Goal: Task Accomplishment & Management: Manage account settings

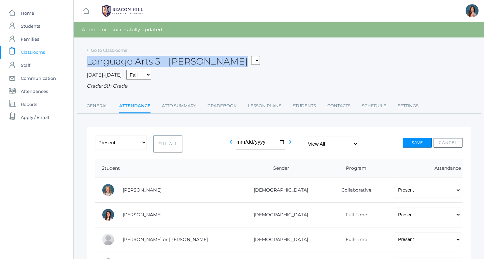
drag, startPoint x: 234, startPoint y: 49, endPoint x: 243, endPoint y: 71, distance: 23.3
click at [243, 71] on div "Go to Classrooms Language Arts 5 - Salazar 05ART - Art 5 Salazar 05CITIZEN - Ci…" at bounding box center [279, 80] width 384 height 68
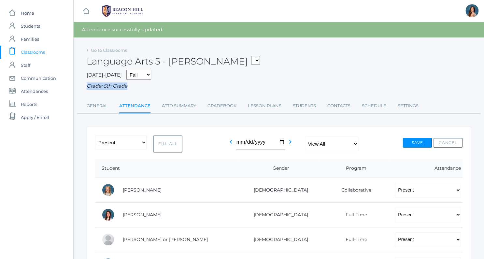
drag, startPoint x: 233, startPoint y: 88, endPoint x: 231, endPoint y: 92, distance: 5.4
click at [231, 92] on div "Go to Classrooms Language Arts 5 - Salazar 05ART - Art 5 Salazar 05CITIZEN - Ci…" at bounding box center [279, 80] width 384 height 68
click at [220, 104] on link "Gradebook" at bounding box center [221, 105] width 29 height 13
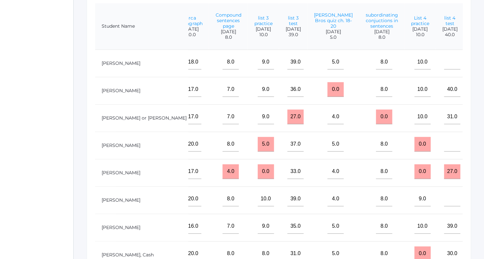
scroll to position [162, 0]
click at [52, 157] on div "icons/ui/navigation/home Created with Sketch. Home icons/user/plain Created wit…" at bounding box center [36, 76] width 73 height 476
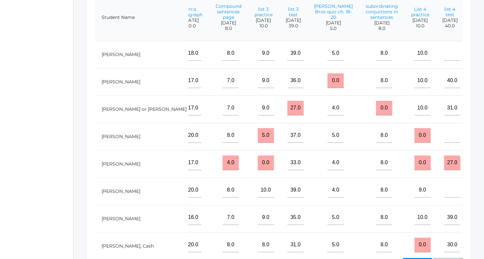
scroll to position [170, 0]
drag, startPoint x: 356, startPoint y: 128, endPoint x: 365, endPoint y: 128, distance: 8.8
click at [404, 128] on td "0.0" at bounding box center [419, 136] width 31 height 27
click at [414, 129] on input "0.0" at bounding box center [422, 135] width 16 height 15
click at [414, 135] on input "0.0" at bounding box center [422, 135] width 16 height 15
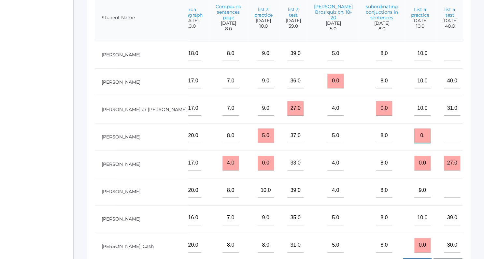
type input "0"
type input "10"
click at [414, 162] on input "0.0" at bounding box center [422, 163] width 16 height 15
type input "0"
type input "8"
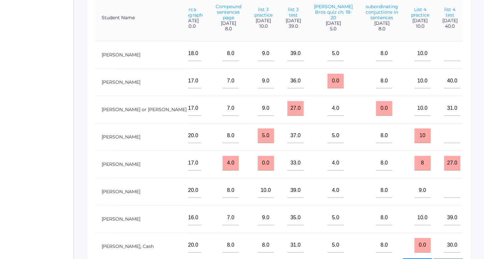
click at [404, 198] on td "9.0" at bounding box center [419, 191] width 31 height 27
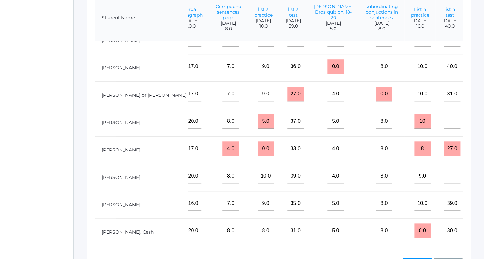
scroll to position [21, 442]
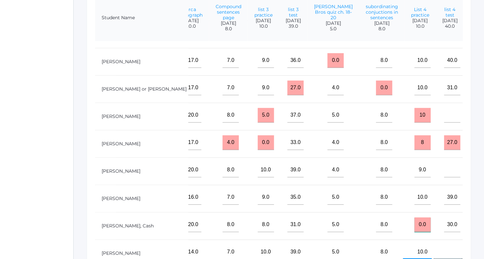
click at [414, 221] on input "0.0" at bounding box center [422, 224] width 16 height 15
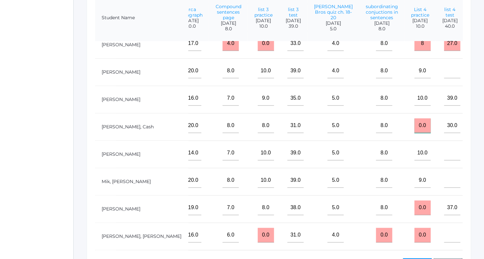
scroll to position [122, 442]
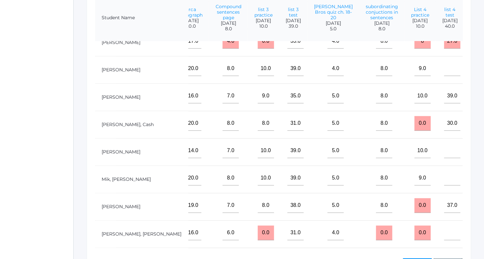
click at [404, 221] on td "0.0" at bounding box center [419, 233] width 31 height 27
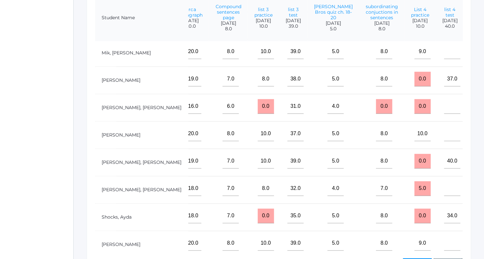
scroll to position [253, 442]
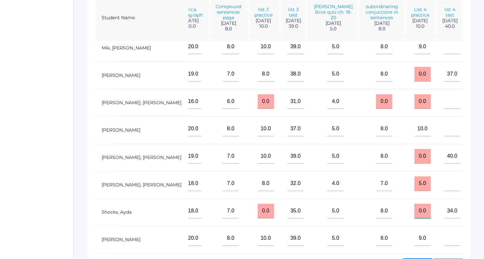
click at [414, 207] on input "0.0" at bounding box center [422, 211] width 16 height 15
type input "0"
click at [414, 207] on input "10" at bounding box center [422, 211] width 16 height 15
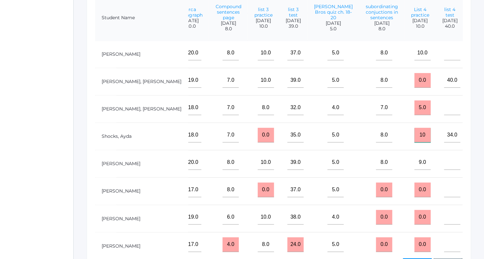
scroll to position [330, 442]
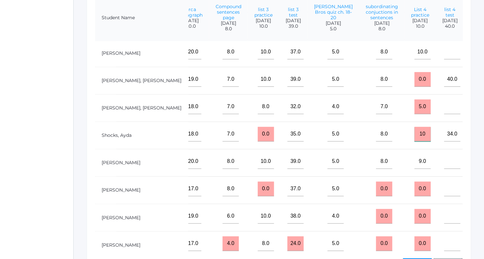
type input "10"
drag, startPoint x: 373, startPoint y: 207, endPoint x: 373, endPoint y: 223, distance: 15.6
click at [414, 223] on input "0.0" at bounding box center [422, 216] width 16 height 15
click at [414, 239] on input "0.0" at bounding box center [422, 243] width 16 height 15
type input "0"
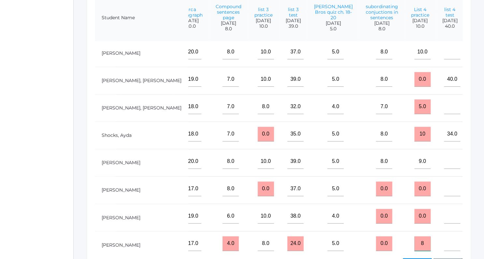
click at [414, 239] on input "8" at bounding box center [422, 243] width 16 height 15
type input "8"
click at [414, 209] on input "0.0" at bounding box center [422, 216] width 16 height 15
click at [404, 190] on td "0.0" at bounding box center [419, 189] width 31 height 27
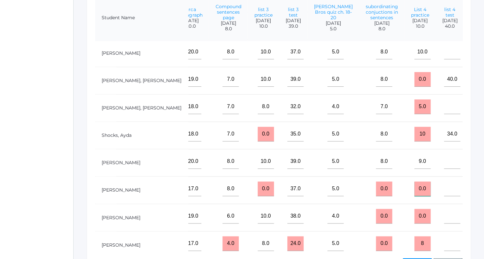
click at [414, 184] on input "0.0" at bounding box center [422, 188] width 16 height 15
type input "0"
type input "10"
click at [376, 186] on input "0.0" at bounding box center [384, 188] width 16 height 15
type input "0"
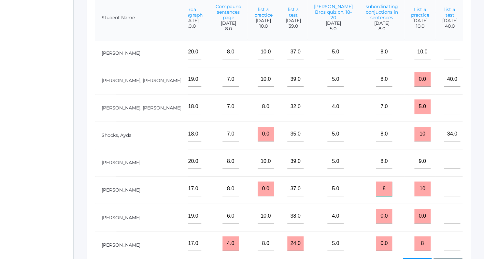
type input "8"
click at [444, 51] on input"] "text" at bounding box center [452, 52] width 16 height 15
type input"] "37"
click at [444, 187] on input"] "text" at bounding box center [452, 188] width 16 height 15
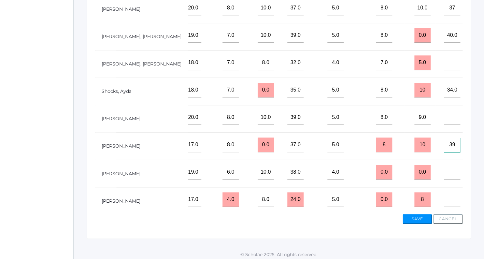
scroll to position [216, 0]
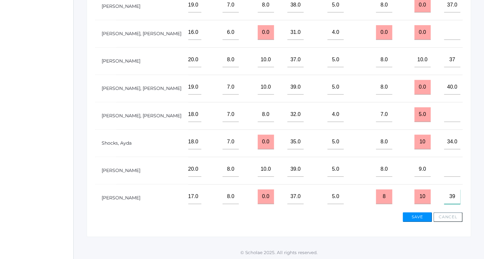
drag, startPoint x: 402, startPoint y: 187, endPoint x: 402, endPoint y: 182, distance: 4.9
click at [444, 189] on input"] "39" at bounding box center [452, 196] width 16 height 15
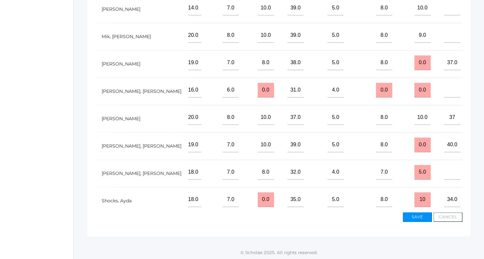
scroll to position [214, 442]
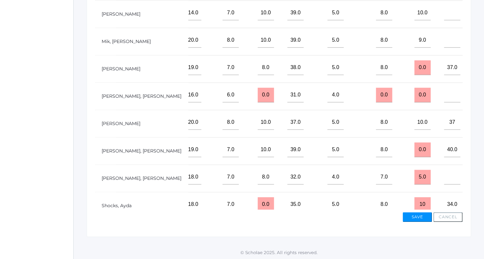
type input"] "39"
click at [414, 64] on input "0.0" at bounding box center [422, 67] width 16 height 15
type input "0"
type input "10"
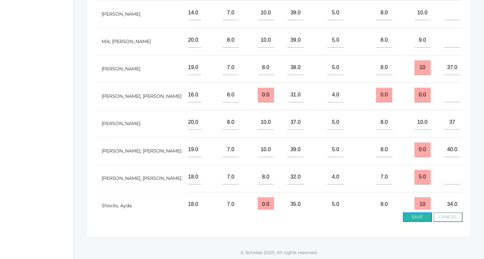
click at [412, 215] on button "Save" at bounding box center [416, 217] width 29 height 10
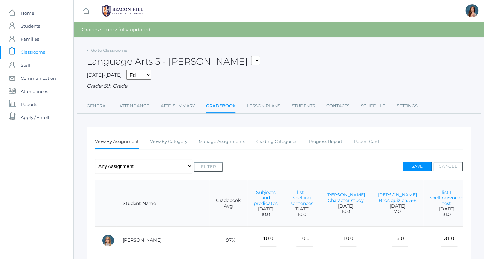
click at [251, 56] on select "05ART - Art 5 Salazar 05CITIZEN - Citizenship and Stewardship 5 Salazar 05CITIZ…" at bounding box center [255, 60] width 9 height 9
select select "1966"
click option "05SOCS - Social Studies 5 [PERSON_NAME]" at bounding box center [0, 0] width 0 height 0
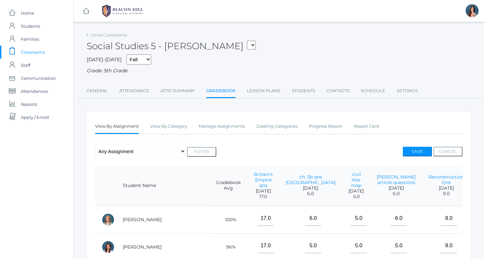
click at [386, 61] on div "2025-2026 Fall Spring Grade: 5th Grade" at bounding box center [279, 64] width 384 height 20
click at [417, 65] on div "2025-2026 Fall Spring Grade: 5th Grade" at bounding box center [279, 64] width 384 height 20
drag, startPoint x: 417, startPoint y: 65, endPoint x: 428, endPoint y: 72, distance: 13.0
click at [428, 72] on div "2025-2026 Fall Spring Grade: 5th Grade" at bounding box center [279, 64] width 384 height 20
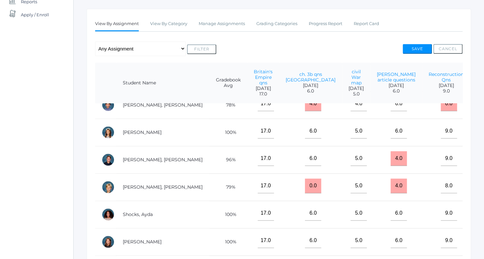
scroll to position [315, 0]
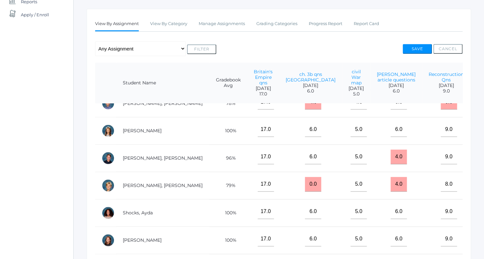
click at [479, 134] on input"] "text" at bounding box center [487, 129] width 16 height 15
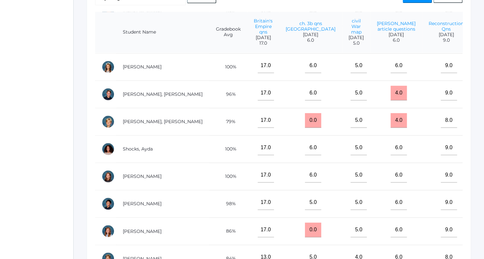
scroll to position [156, 0]
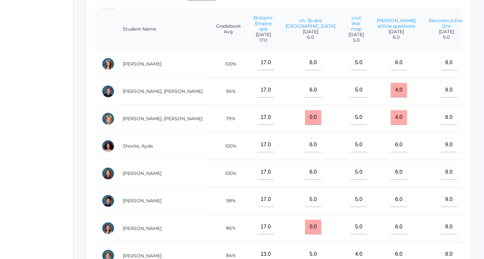
type input"] "11"
click at [479, 198] on input"] "text" at bounding box center [487, 199] width 16 height 15
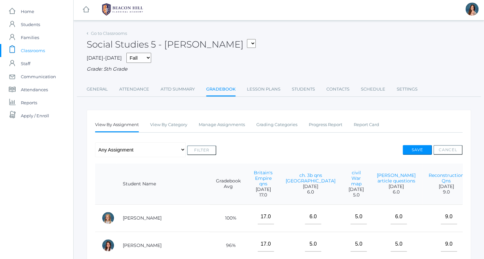
scroll to position [0, 0]
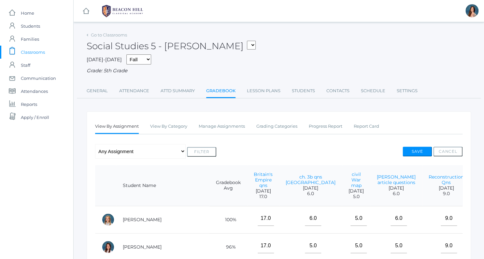
type input"] "11"
click at [415, 149] on button "Save" at bounding box center [416, 152] width 29 height 10
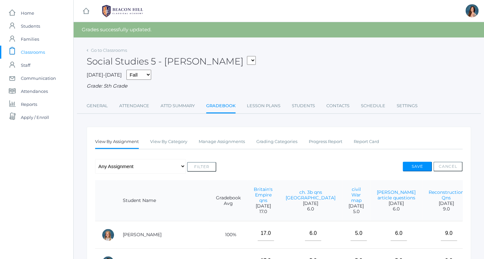
select select "1971"
click option "05MATH - Mathematics 5 [PERSON_NAME]" at bounding box center [0, 0] width 0 height 0
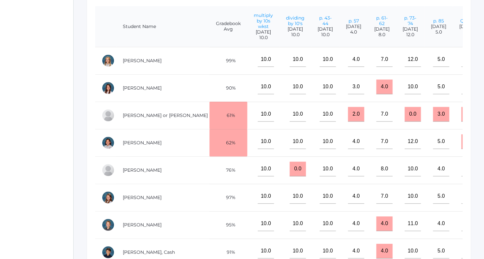
scroll to position [169, 0]
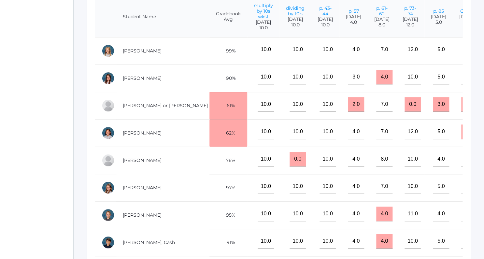
click at [282, 69] on td "10.0" at bounding box center [295, 77] width 32 height 27
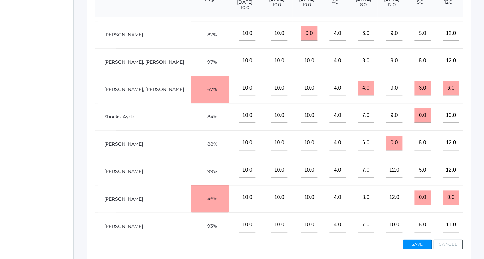
scroll to position [216, 0]
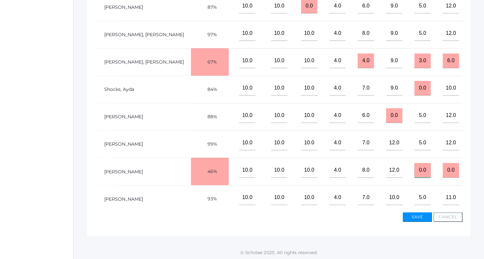
click at [414, 165] on input "0.0" at bounding box center [422, 170] width 16 height 15
type input "0"
type input "5"
click at [413, 216] on button "Save" at bounding box center [416, 217] width 29 height 10
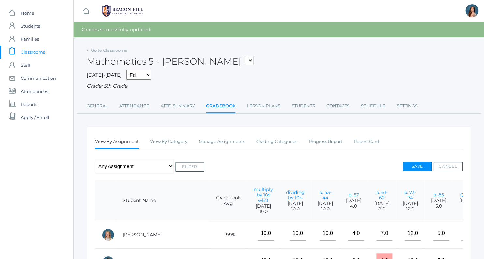
drag, startPoint x: 305, startPoint y: 121, endPoint x: 298, endPoint y: 118, distance: 8.0
click at [298, 118] on div "Go to Classrooms Mathematics 5 - [PERSON_NAME] 05ART - Art 5 [PERSON_NAME] 05CI…" at bounding box center [279, 257] width 384 height 423
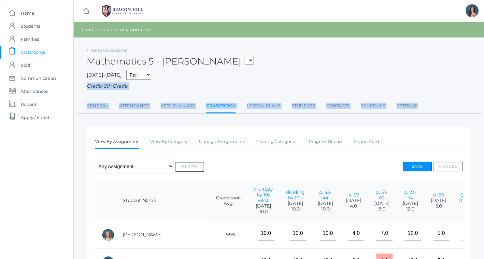
drag, startPoint x: 298, startPoint y: 118, endPoint x: 220, endPoint y: 74, distance: 89.2
click at [220, 74] on div "Go to Classrooms Mathematics 5 - [PERSON_NAME] 05ART - Art 5 [PERSON_NAME] 05CI…" at bounding box center [279, 257] width 384 height 423
